Goal: Task Accomplishment & Management: Use online tool/utility

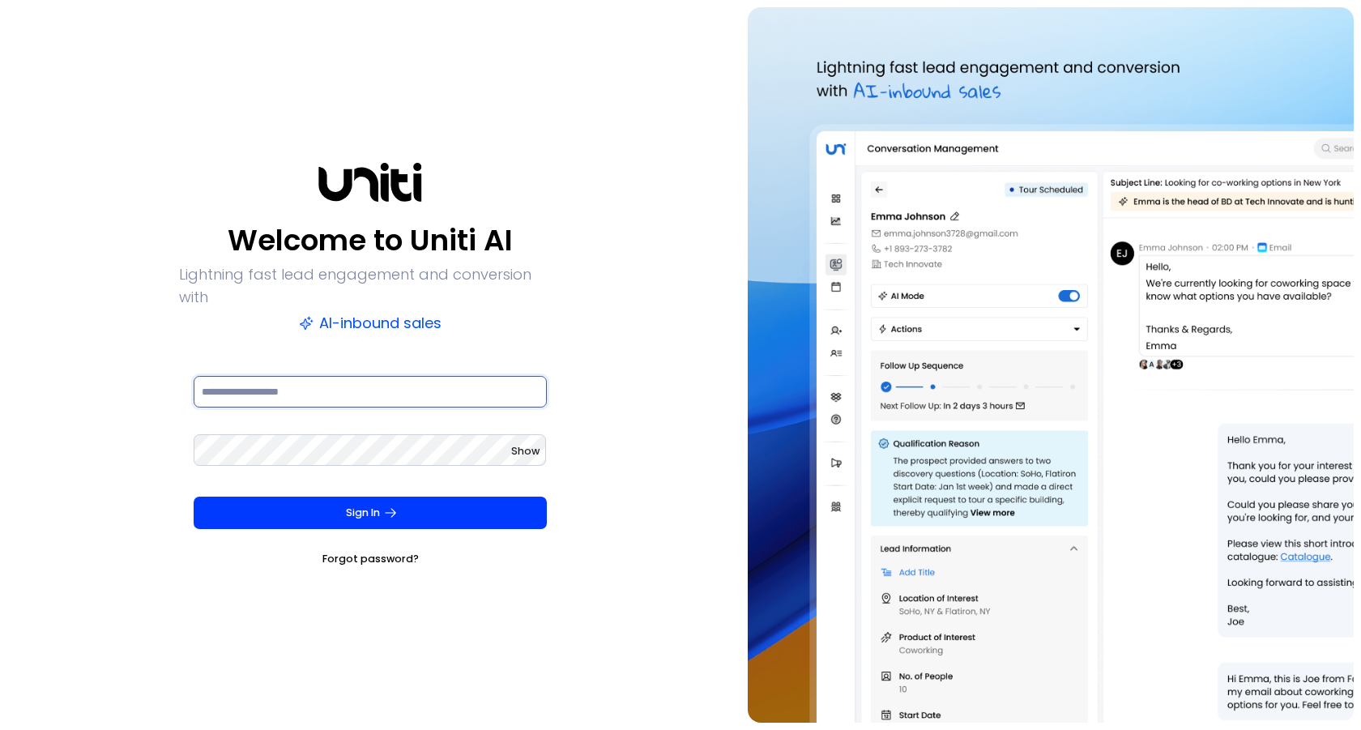
click at [278, 378] on input at bounding box center [370, 392] width 353 height 32
type input "**********"
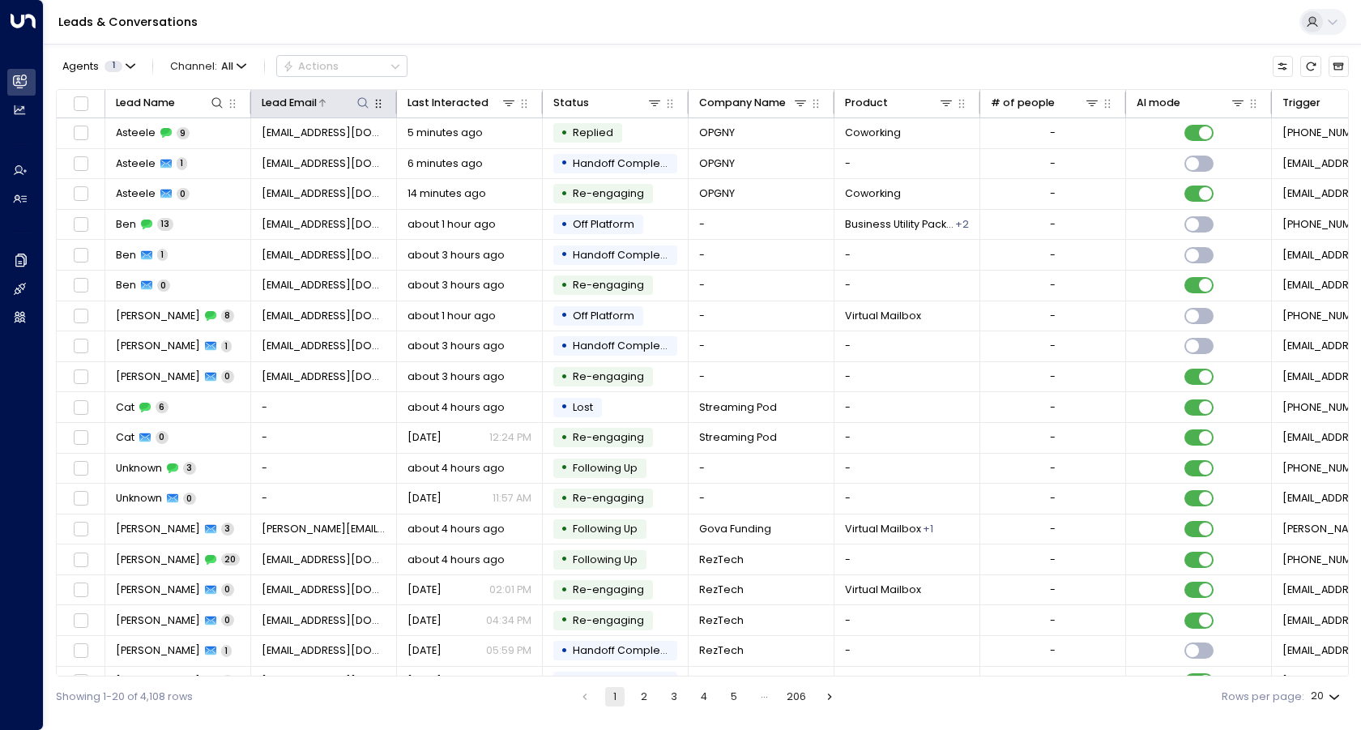
click at [369, 104] on icon at bounding box center [363, 102] width 13 height 13
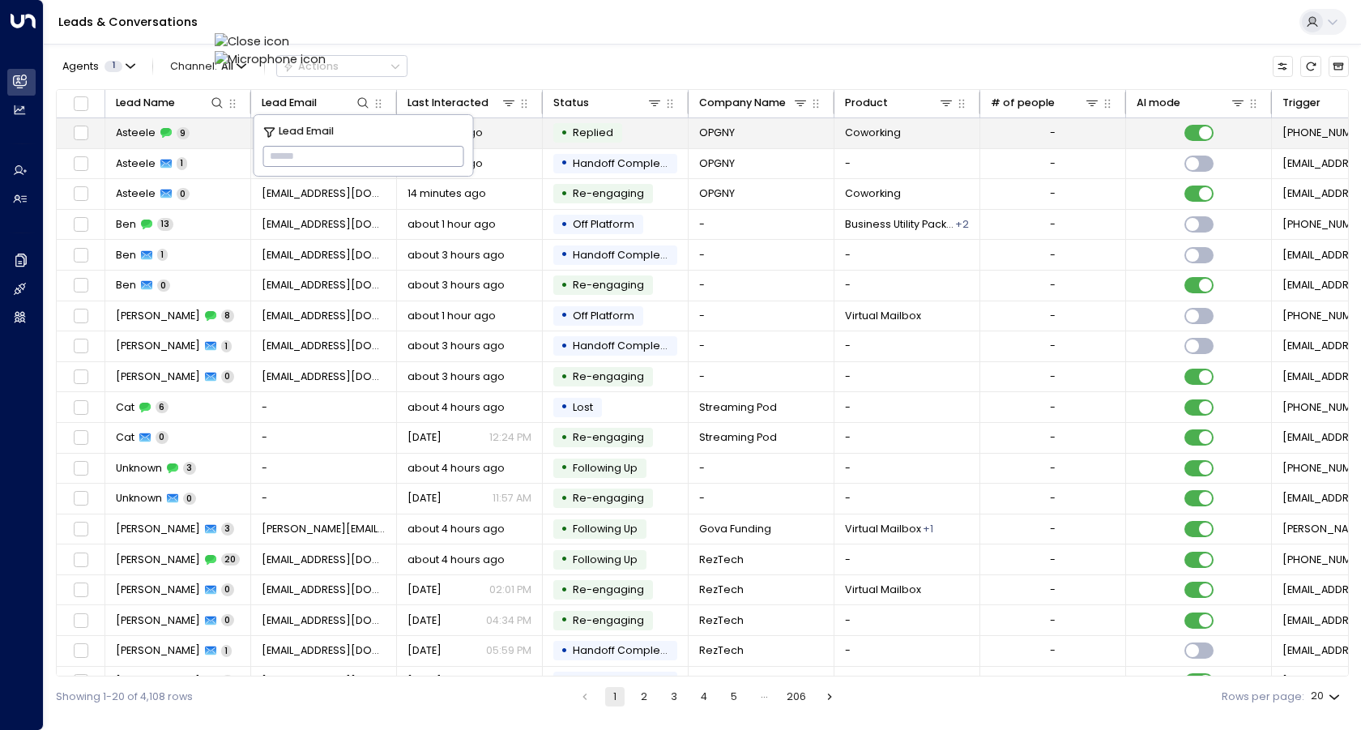
click at [124, 139] on span "Asteele" at bounding box center [136, 133] width 40 height 15
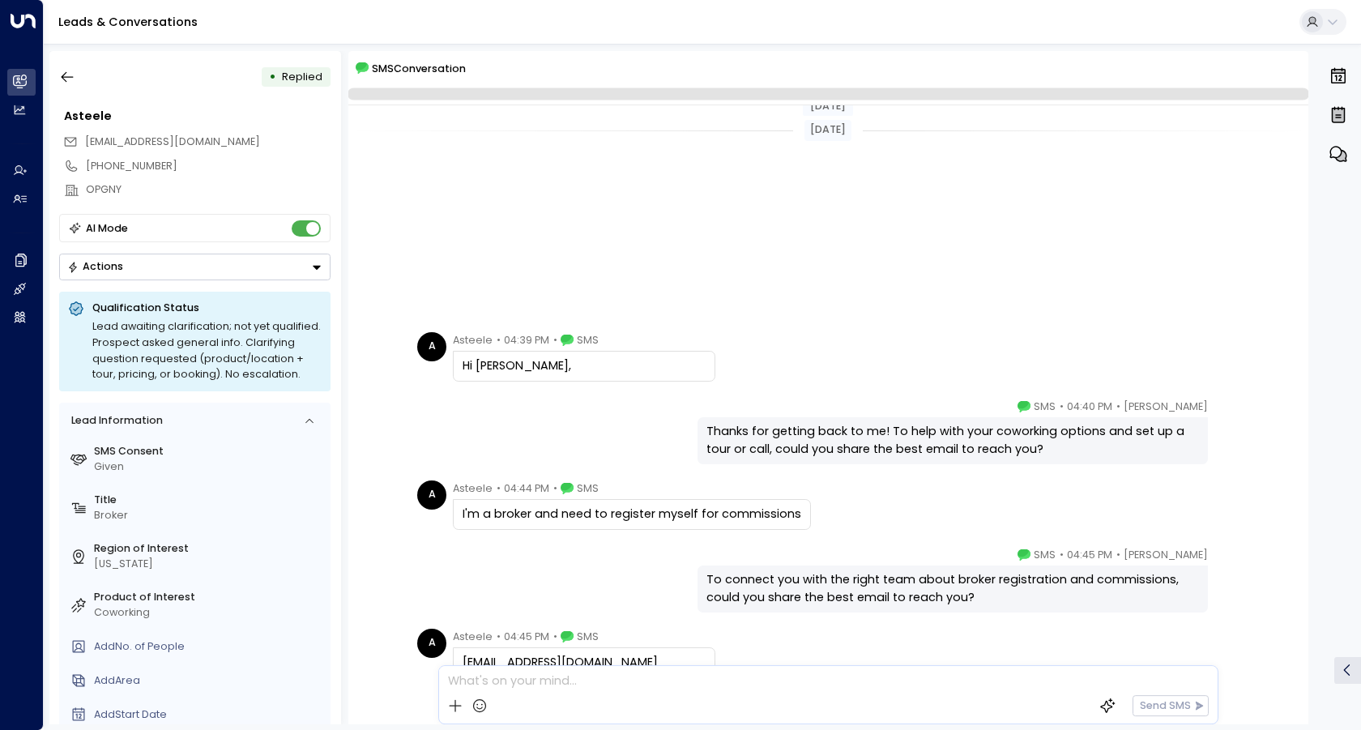
scroll to position [374, 0]
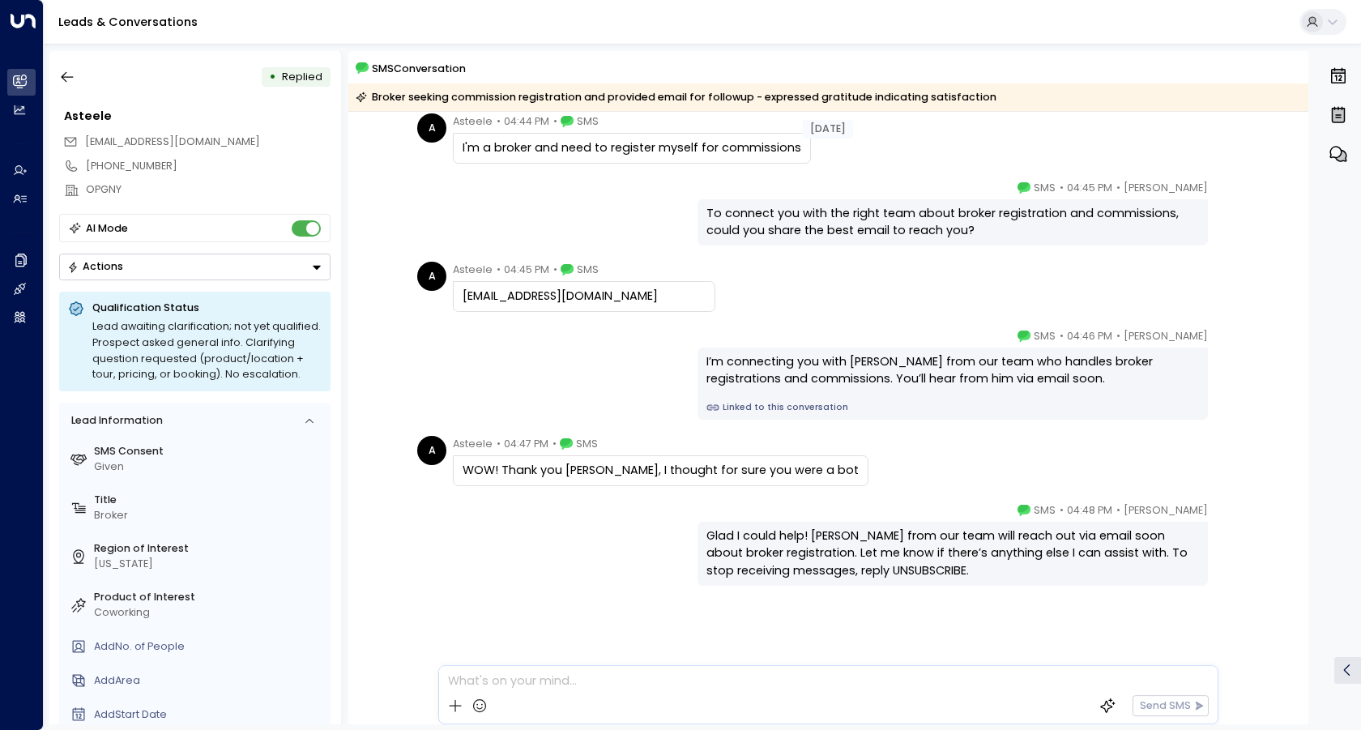
click at [609, 378] on div "[PERSON_NAME] • 04:46 PM • SMS I’m connecting you with [PERSON_NAME] from our t…" at bounding box center [827, 374] width 831 height 92
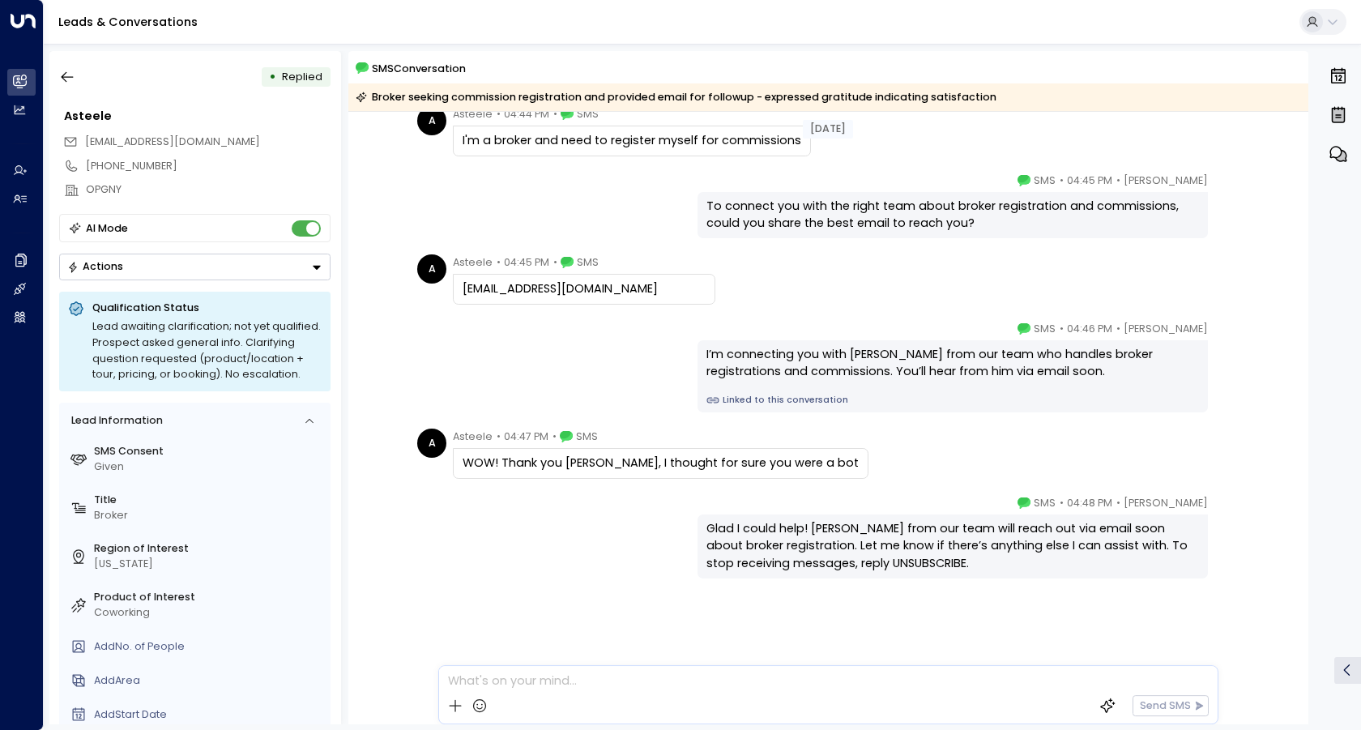
scroll to position [348, 0]
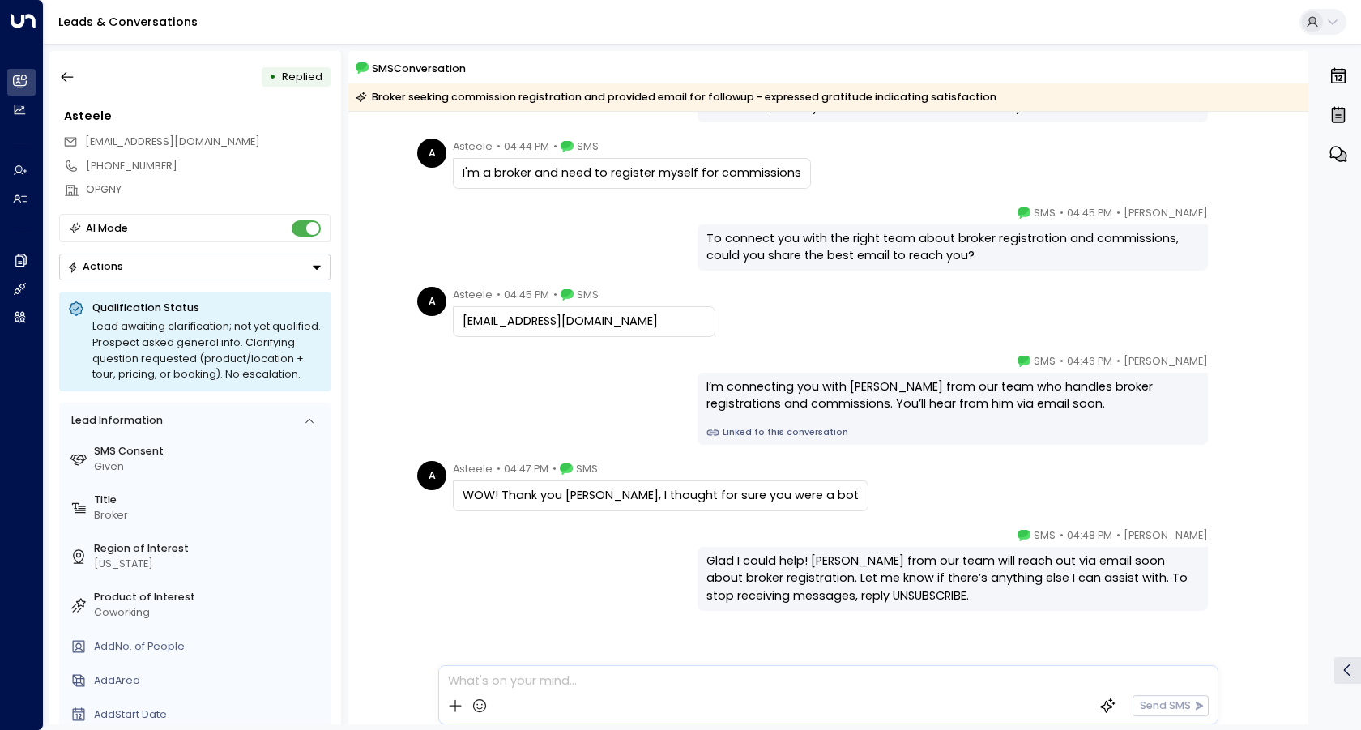
click at [520, 395] on div "[PERSON_NAME] • 04:46 PM • SMS I’m connecting you with [PERSON_NAME] from our t…" at bounding box center [827, 399] width 831 height 92
click at [527, 404] on div "[PERSON_NAME] • 04:46 PM • SMS I’m connecting you with [PERSON_NAME] from our t…" at bounding box center [827, 399] width 831 height 92
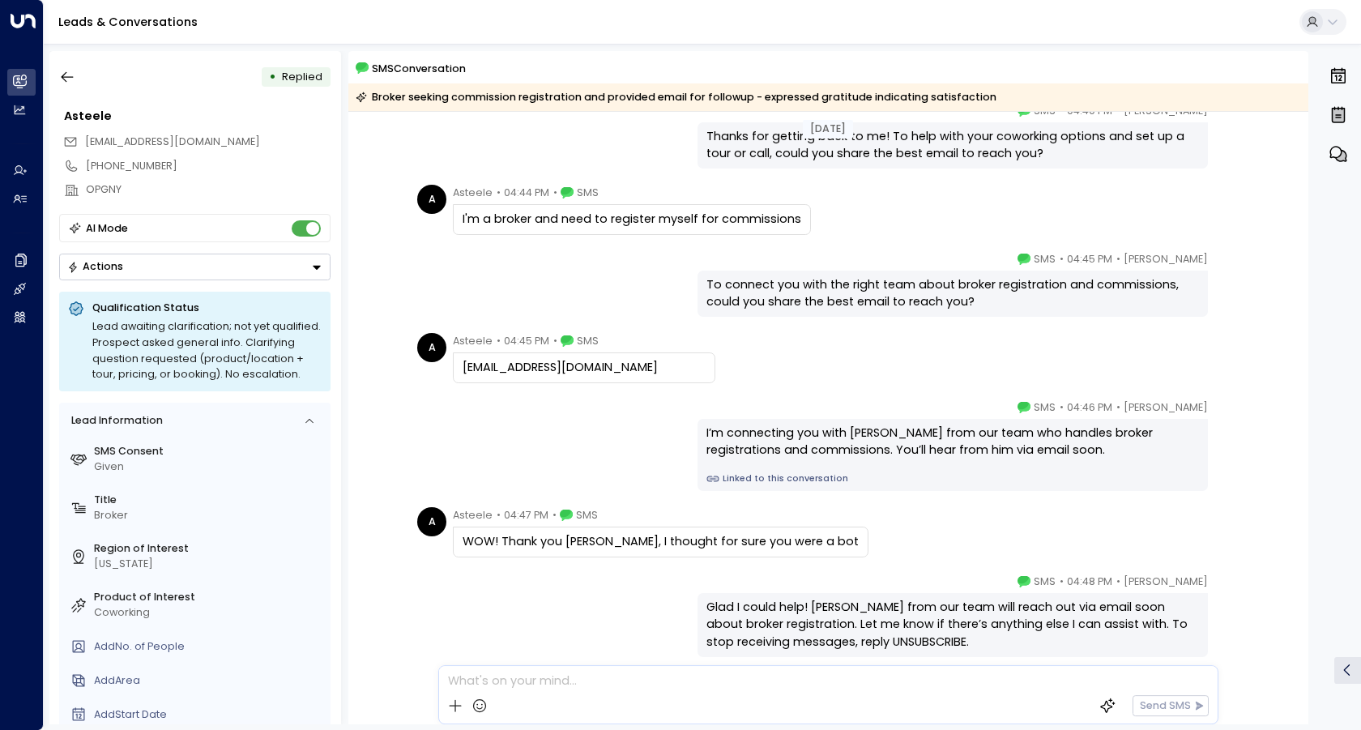
scroll to position [295, 0]
